Goal: Communication & Community: Answer question/provide support

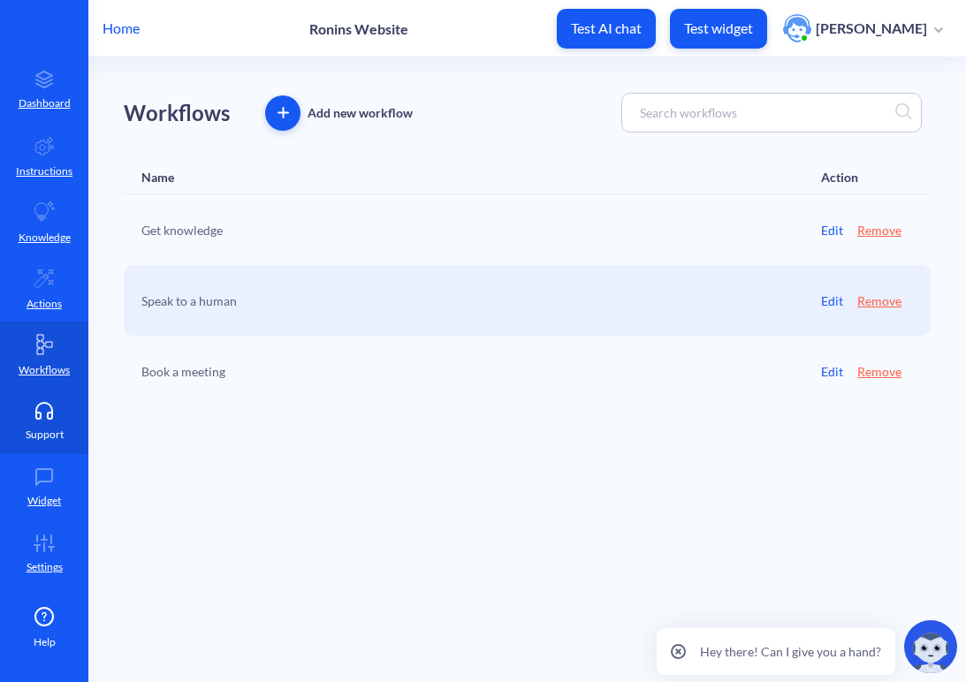
click at [58, 428] on p "Support" at bounding box center [45, 435] width 38 height 16
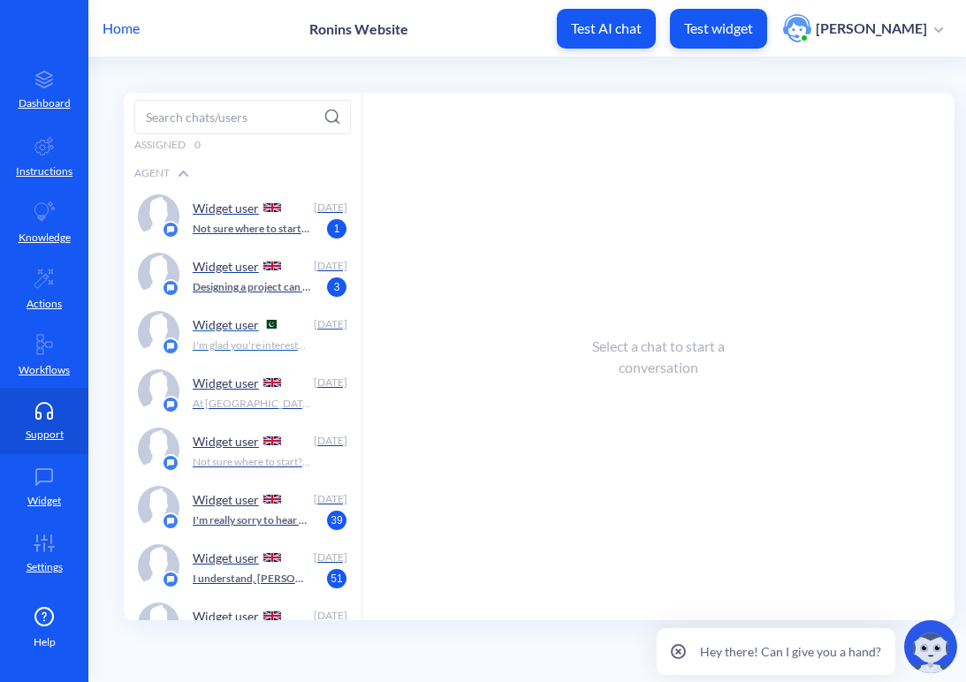
scroll to position [87, 0]
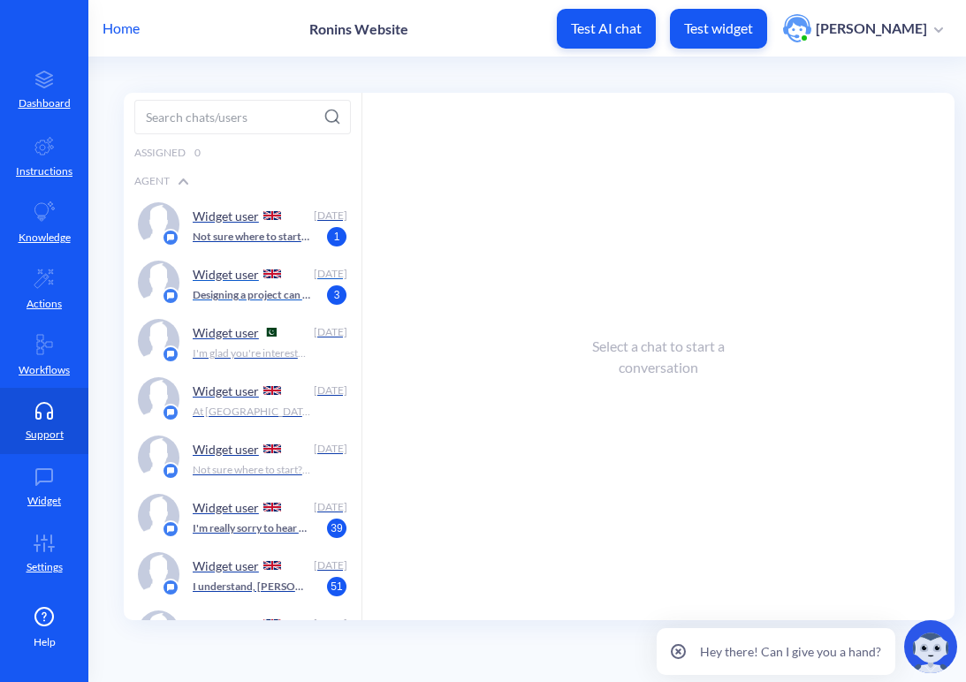
click at [186, 285] on div "Widget user [DATE] Designing a project can seem like a daunting task, but don't…" at bounding box center [243, 283] width 238 height 58
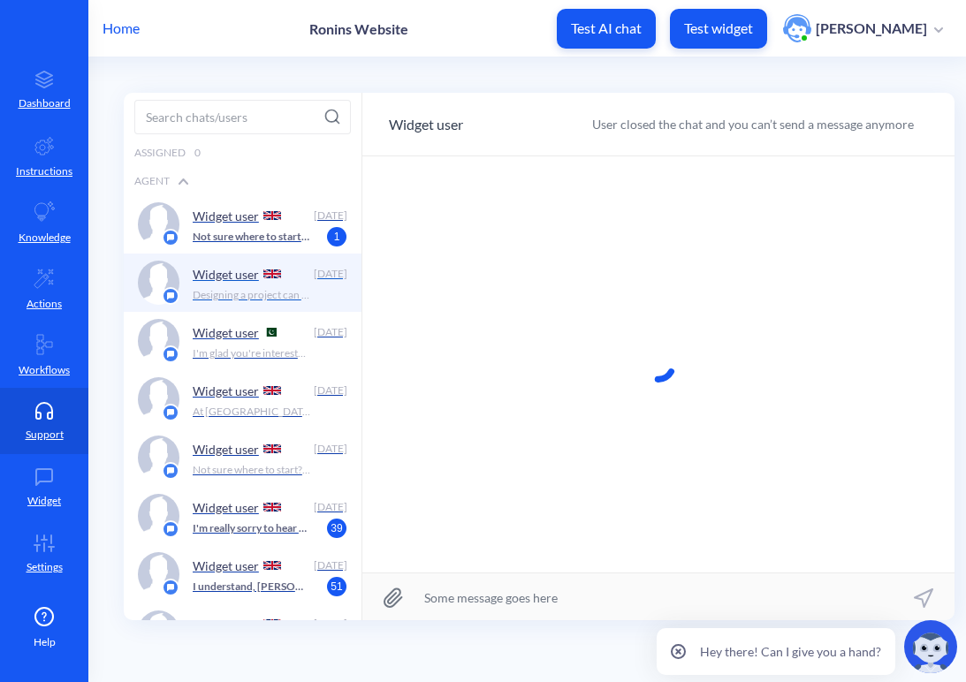
scroll to position [1, 0]
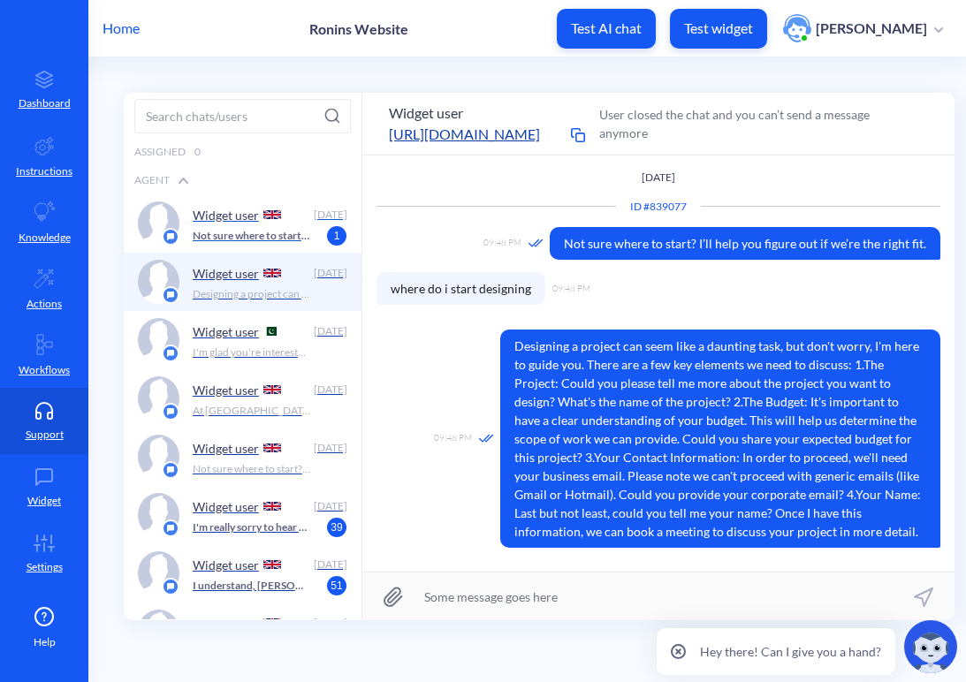
click at [239, 238] on p "Not sure where to start? I’ll help you figure out if we’re the right fit." at bounding box center [252, 236] width 118 height 16
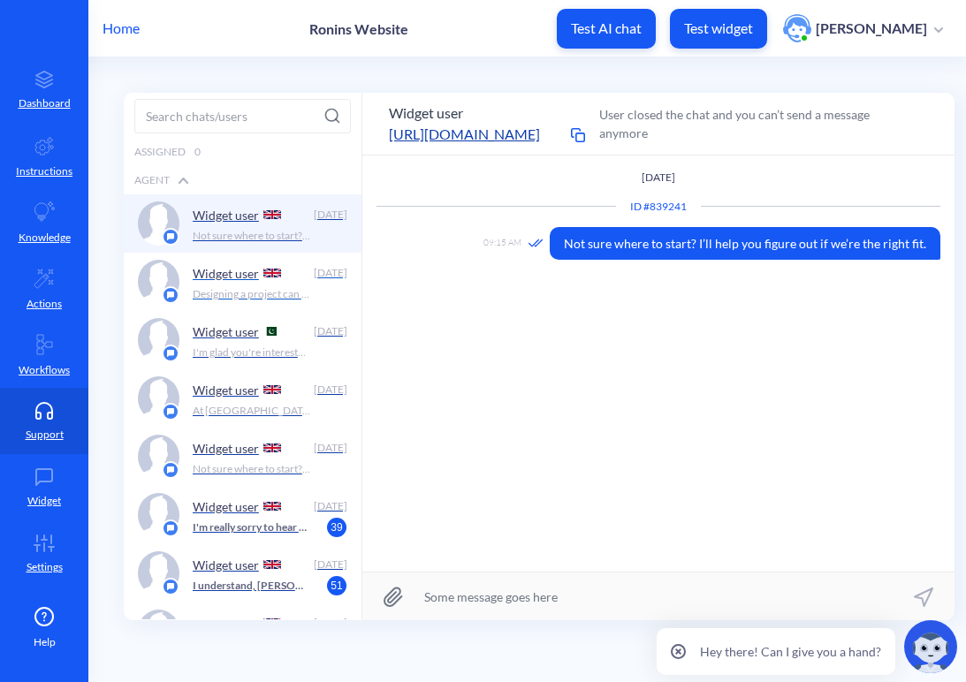
click at [246, 270] on p "Widget user" at bounding box center [226, 273] width 66 height 15
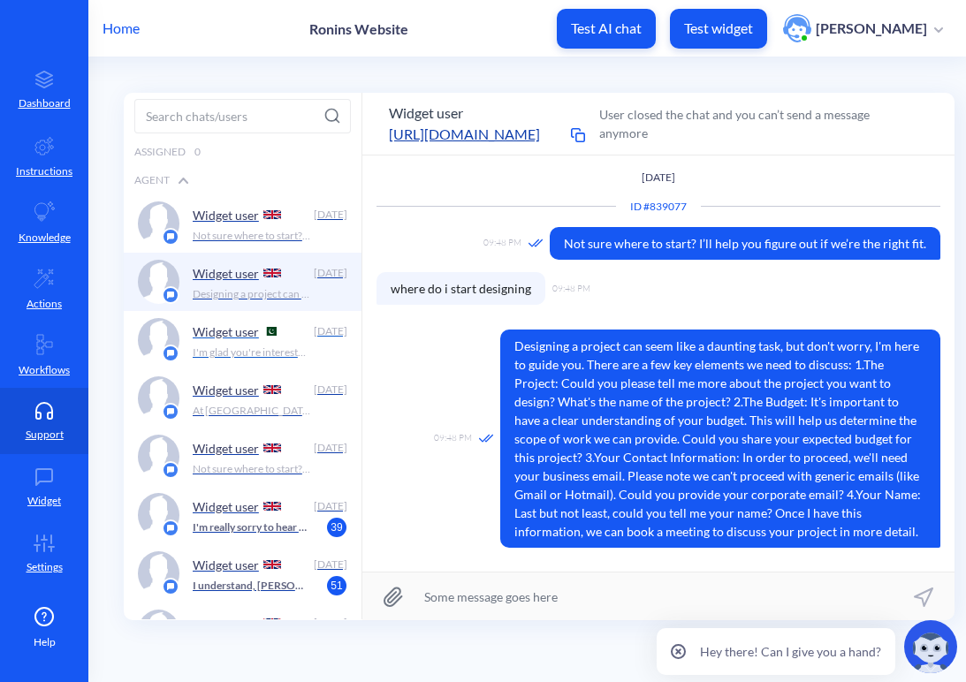
click at [247, 337] on p "Widget user" at bounding box center [226, 331] width 66 height 15
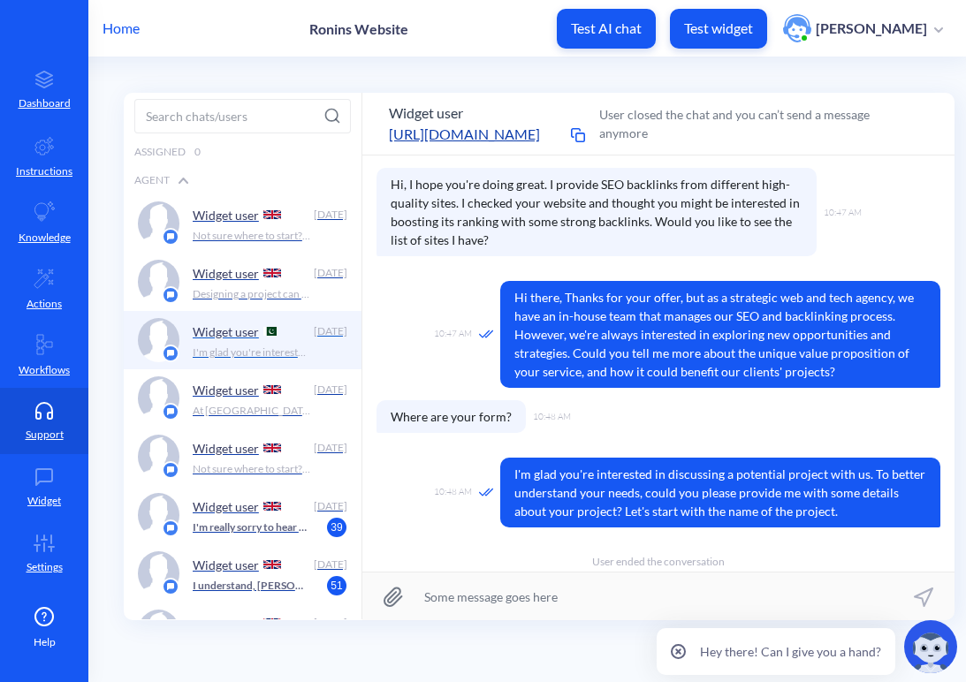
scroll to position [150, 0]
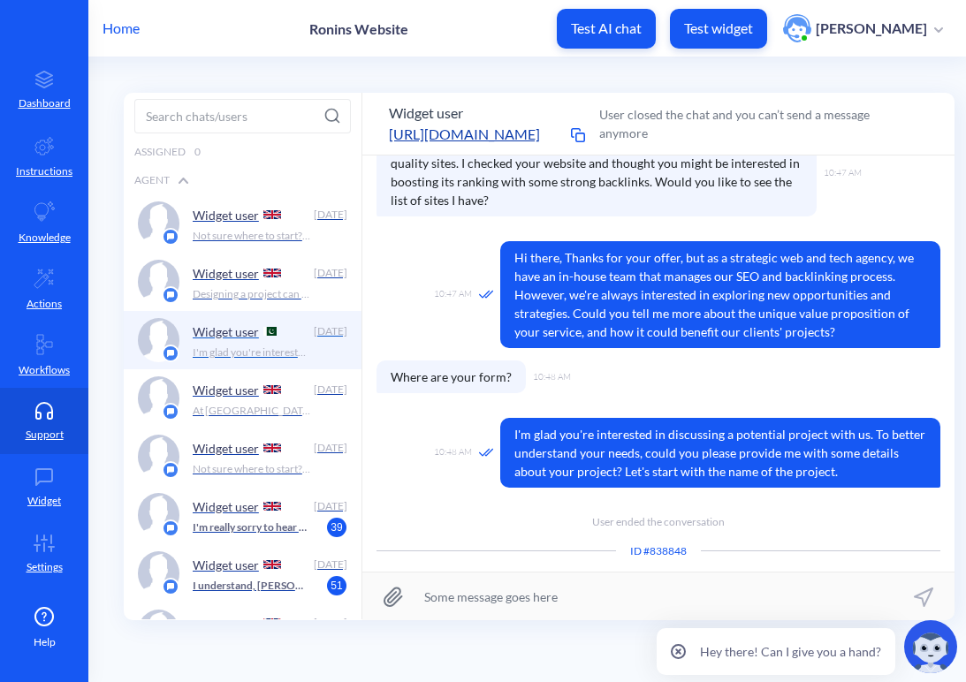
click at [231, 331] on p "Widget user" at bounding box center [226, 331] width 66 height 15
click at [231, 387] on p "Widget user" at bounding box center [226, 390] width 66 height 15
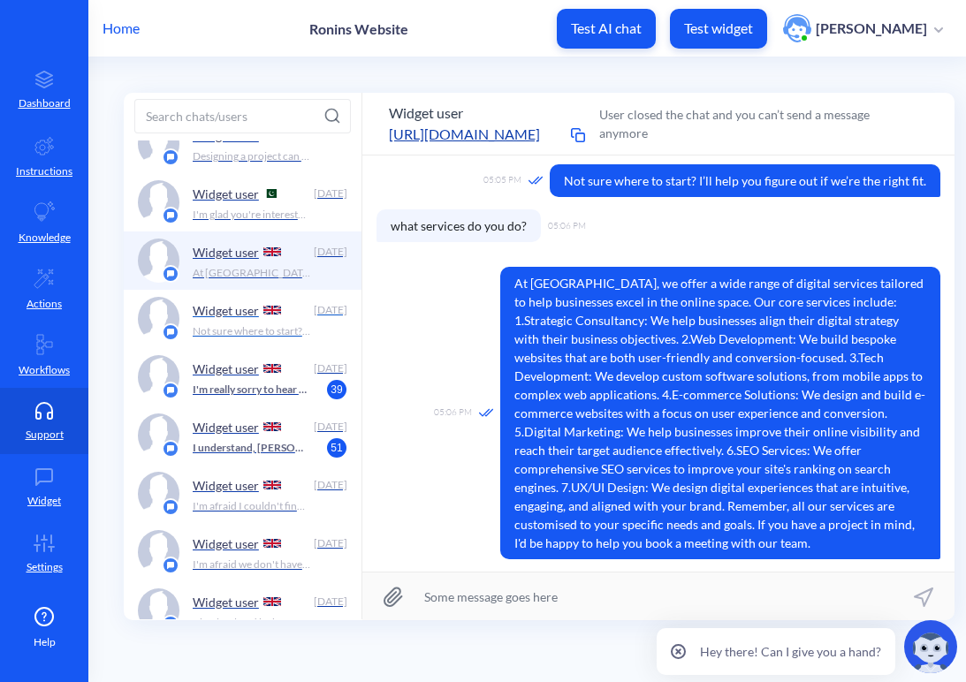
scroll to position [223, 0]
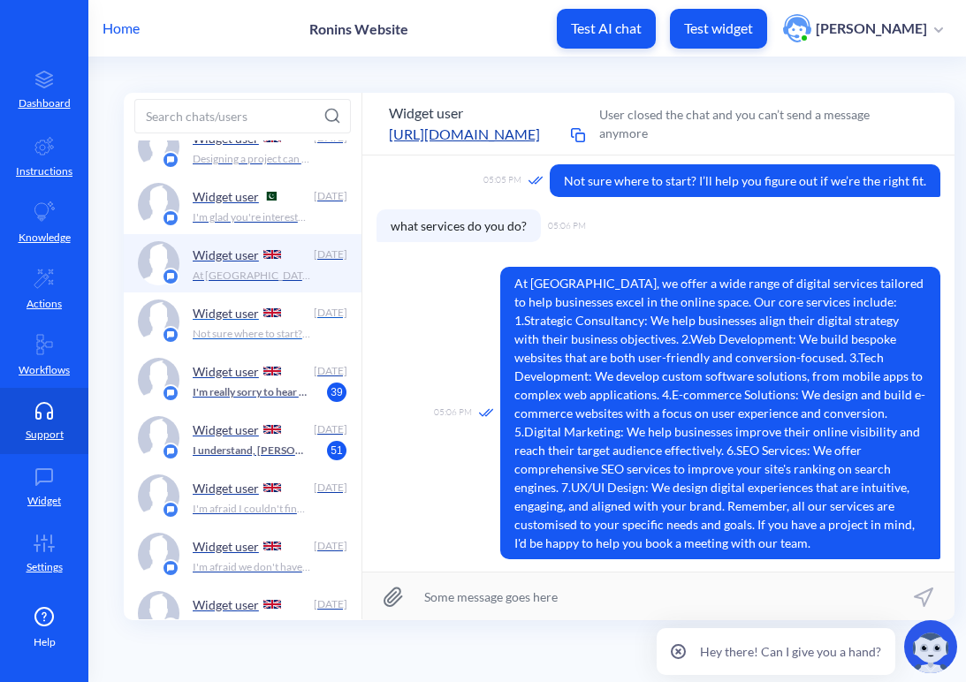
click at [240, 323] on div "Widget user" at bounding box center [250, 313] width 114 height 27
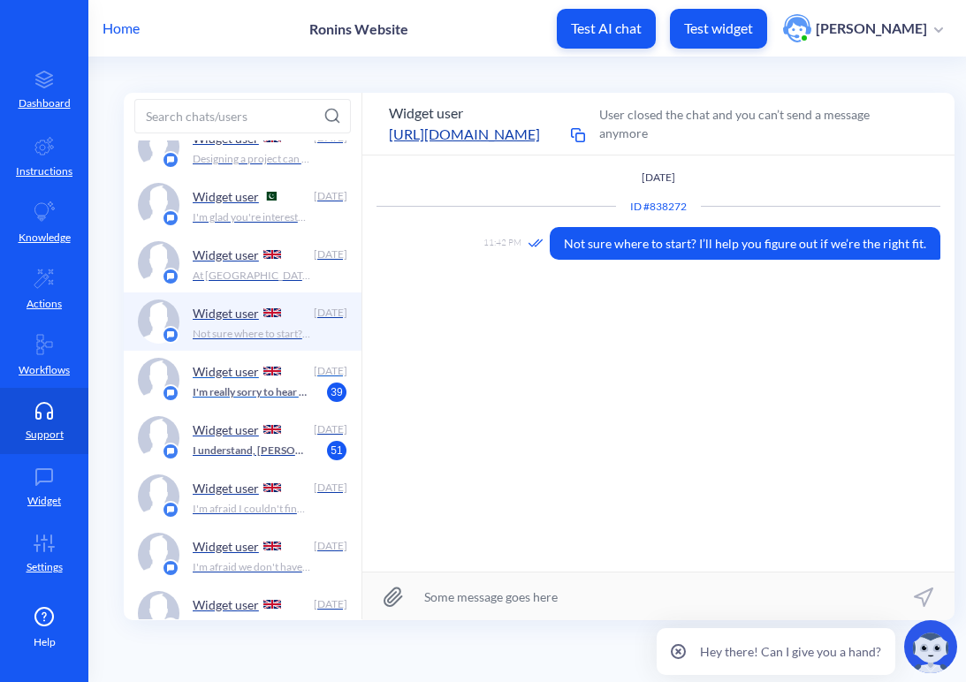
click at [239, 370] on p "Widget user" at bounding box center [226, 371] width 66 height 15
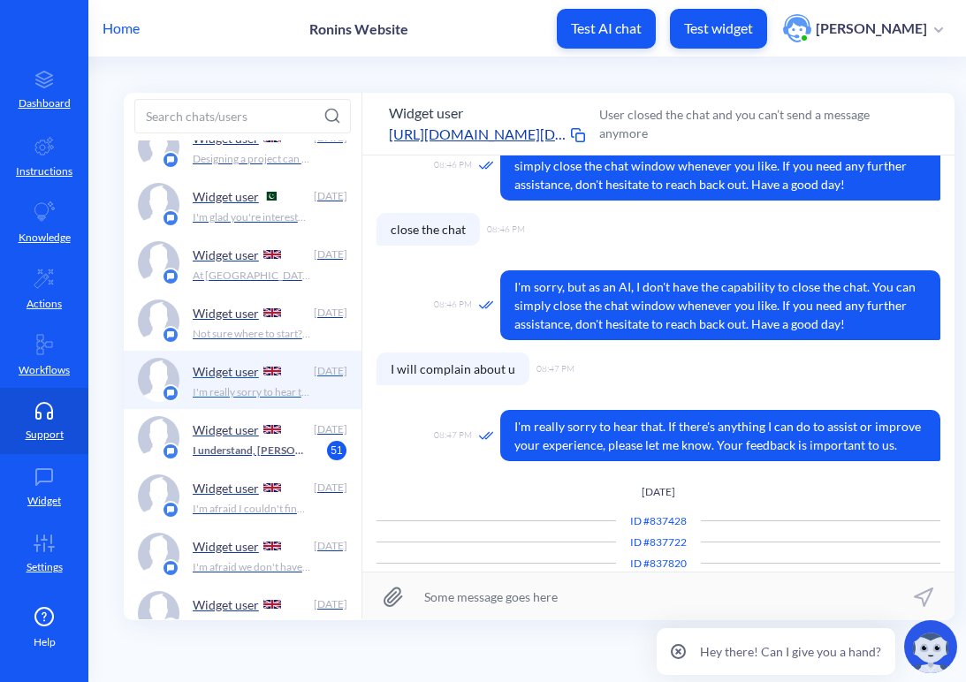
scroll to position [2469, 0]
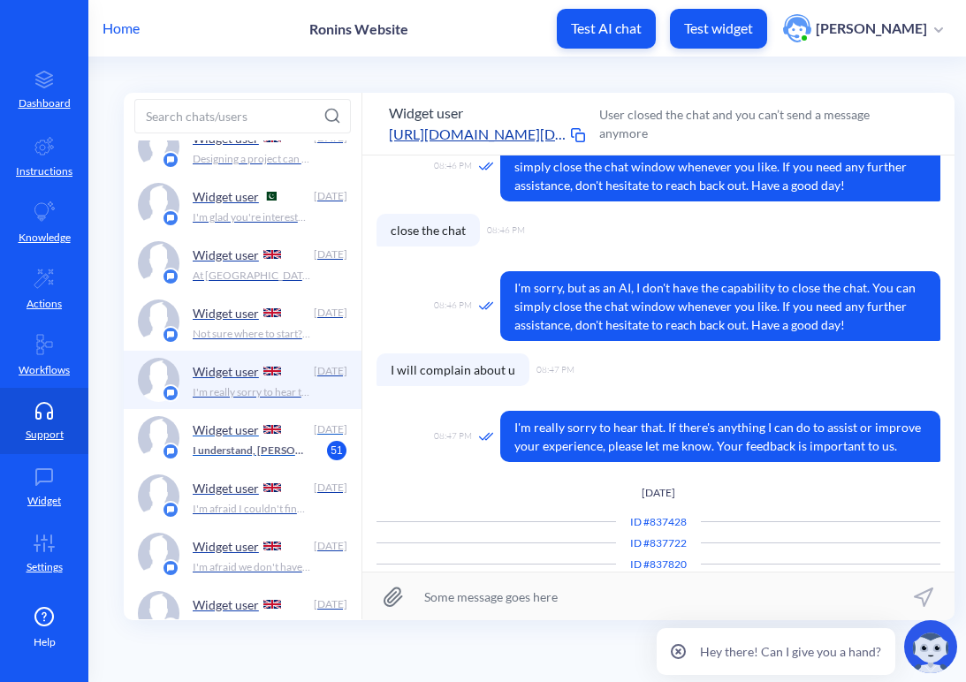
click at [248, 426] on p "Widget user" at bounding box center [226, 429] width 66 height 15
